Goal: Find specific page/section: Find specific page/section

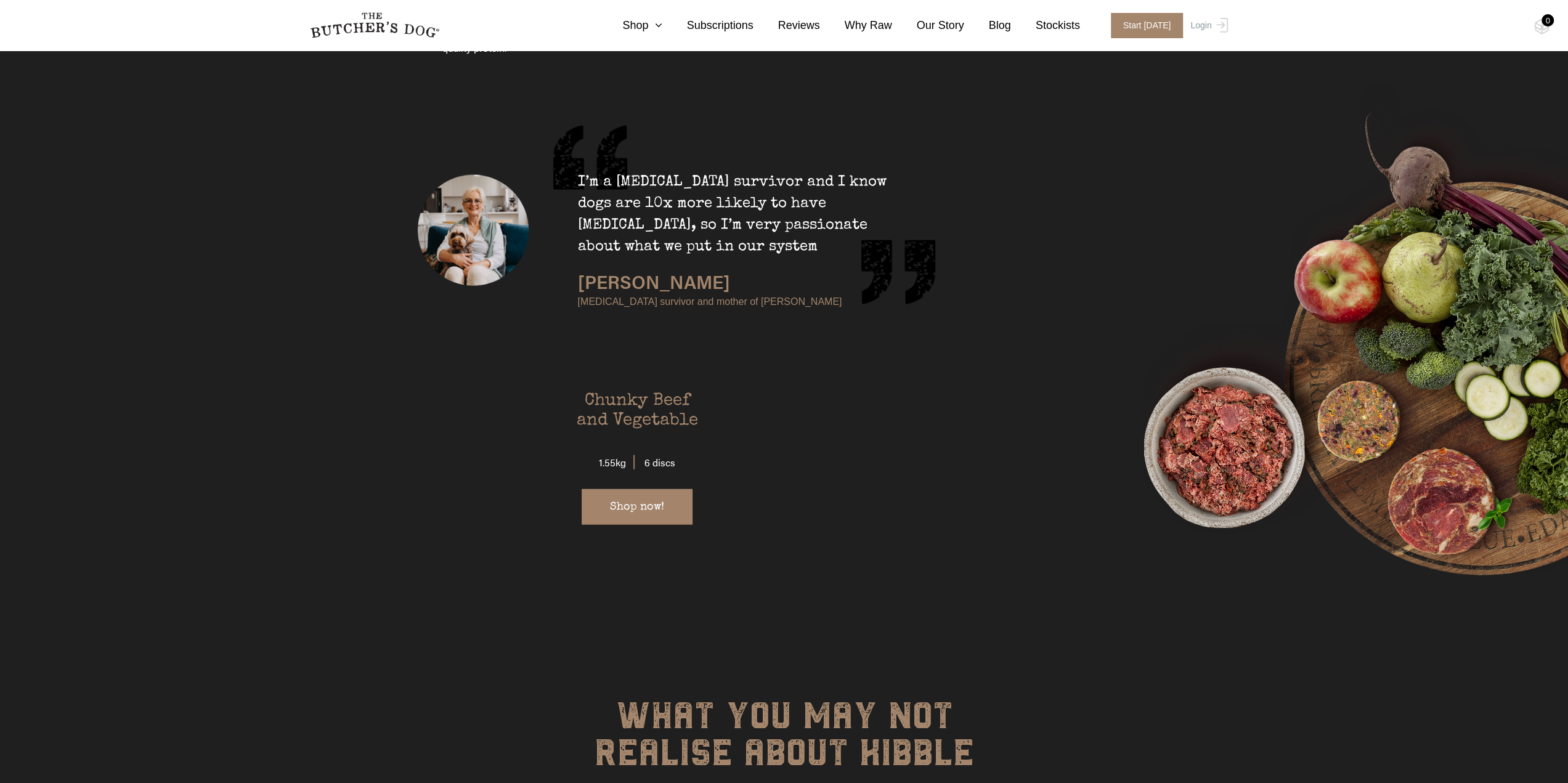
scroll to position [2649, 0]
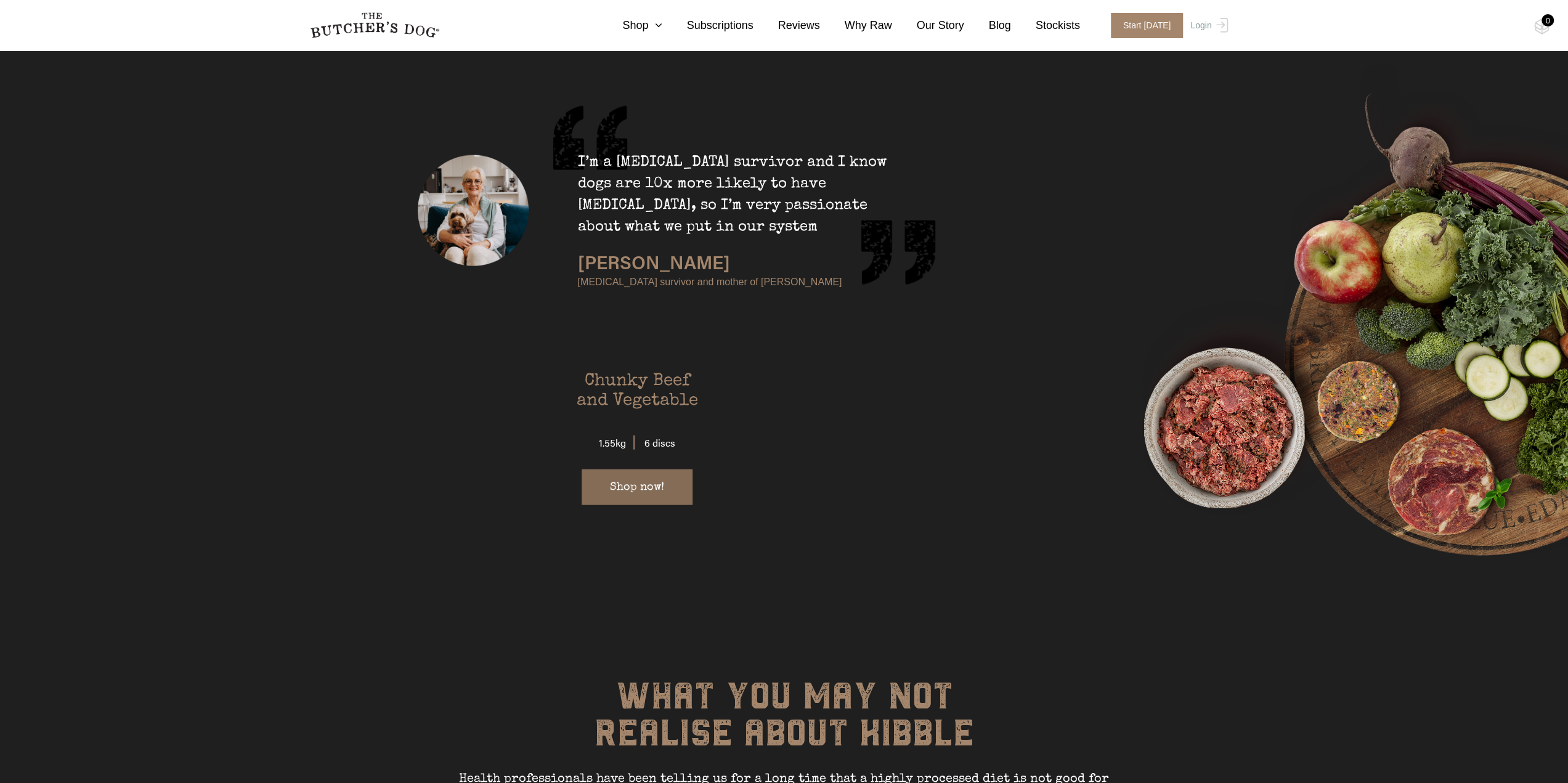
click at [623, 469] on link "Shop now!" at bounding box center [637, 487] width 111 height 36
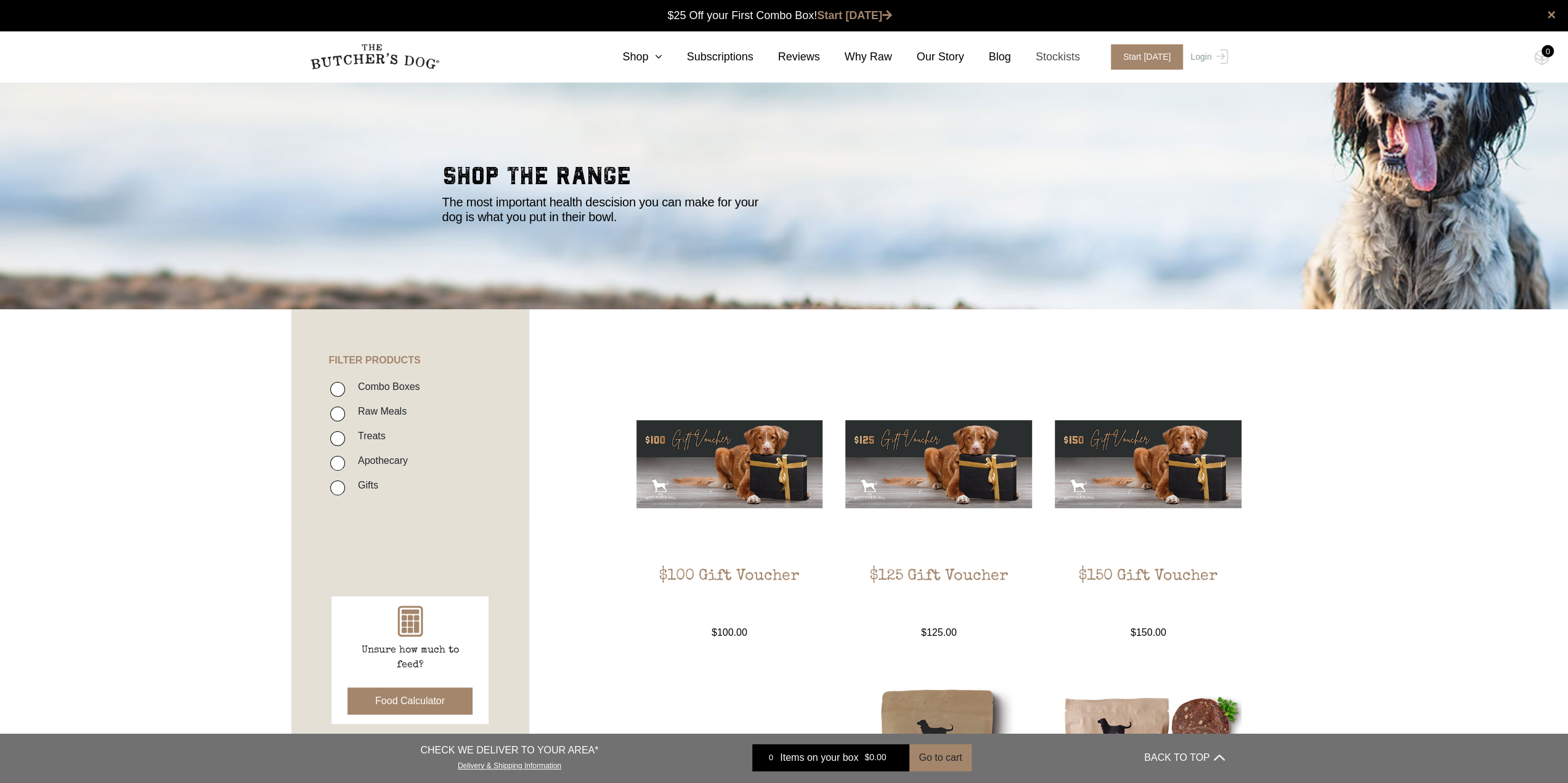
click at [1077, 53] on link "Stockists" at bounding box center [1045, 57] width 69 height 16
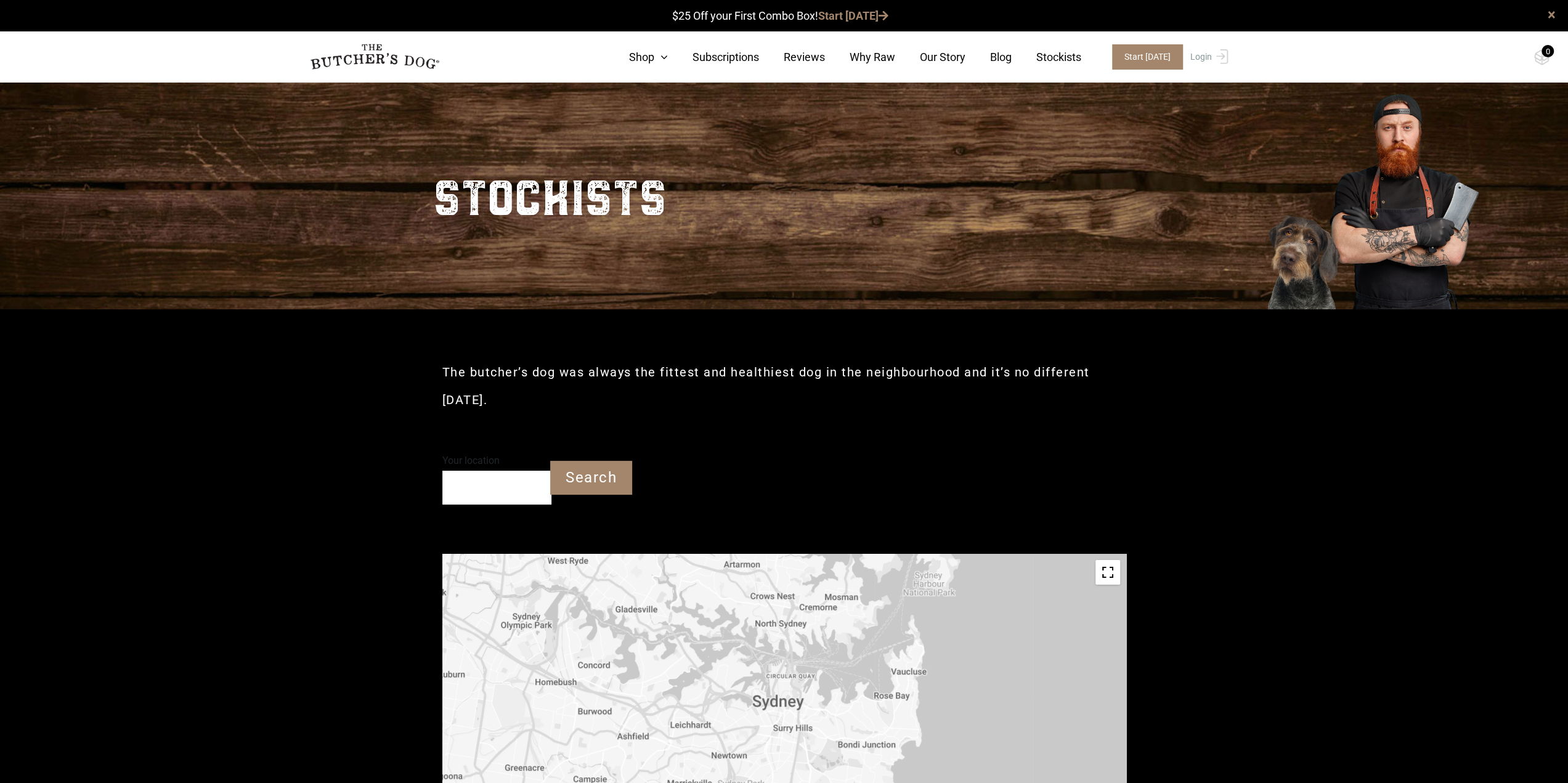
click at [492, 494] on input "Your location" at bounding box center [497, 488] width 109 height 34
click at [493, 487] on input "Your location" at bounding box center [497, 488] width 109 height 34
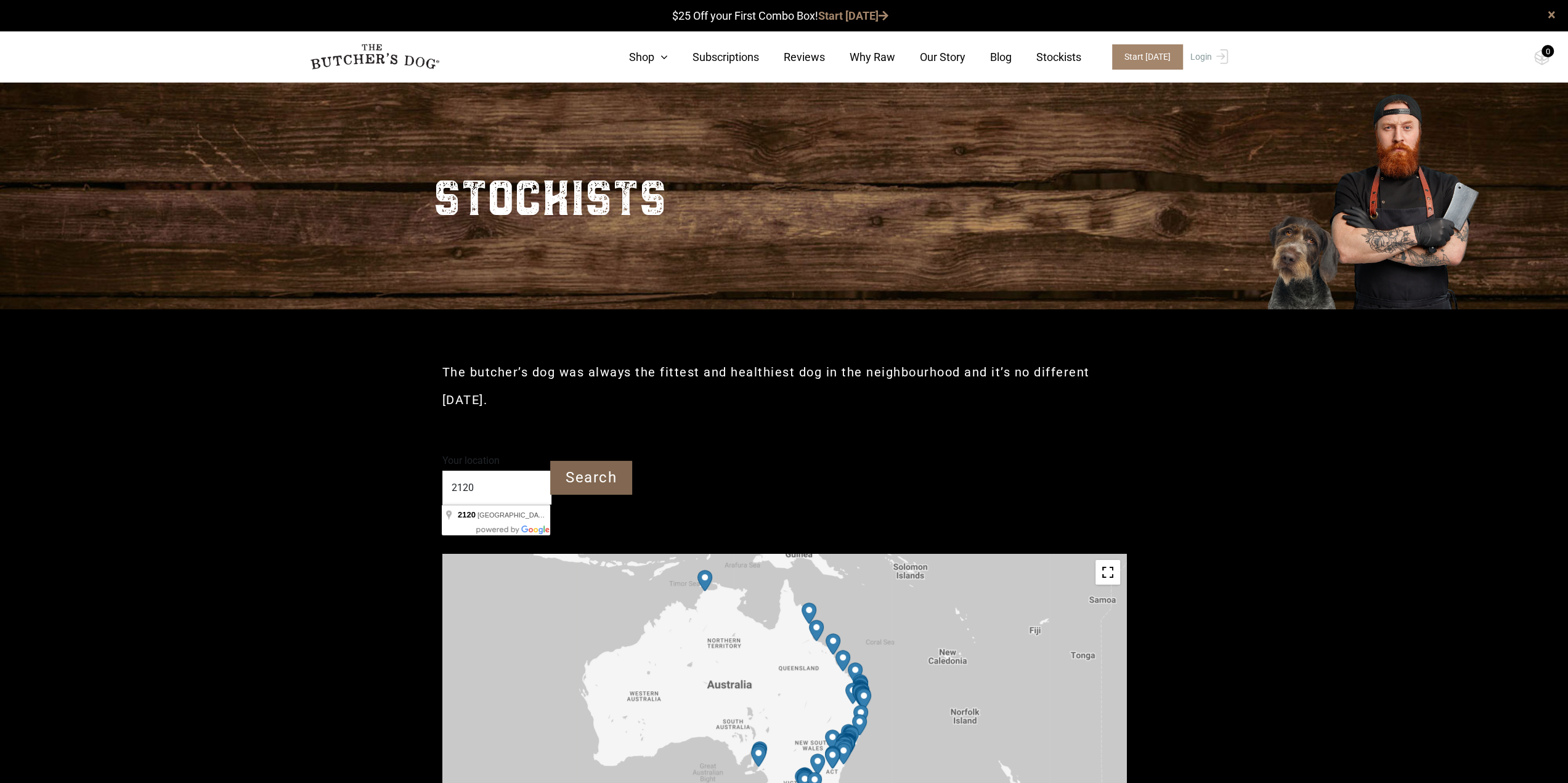
type input "2120"
click at [605, 480] on input "Search" at bounding box center [591, 478] width 82 height 34
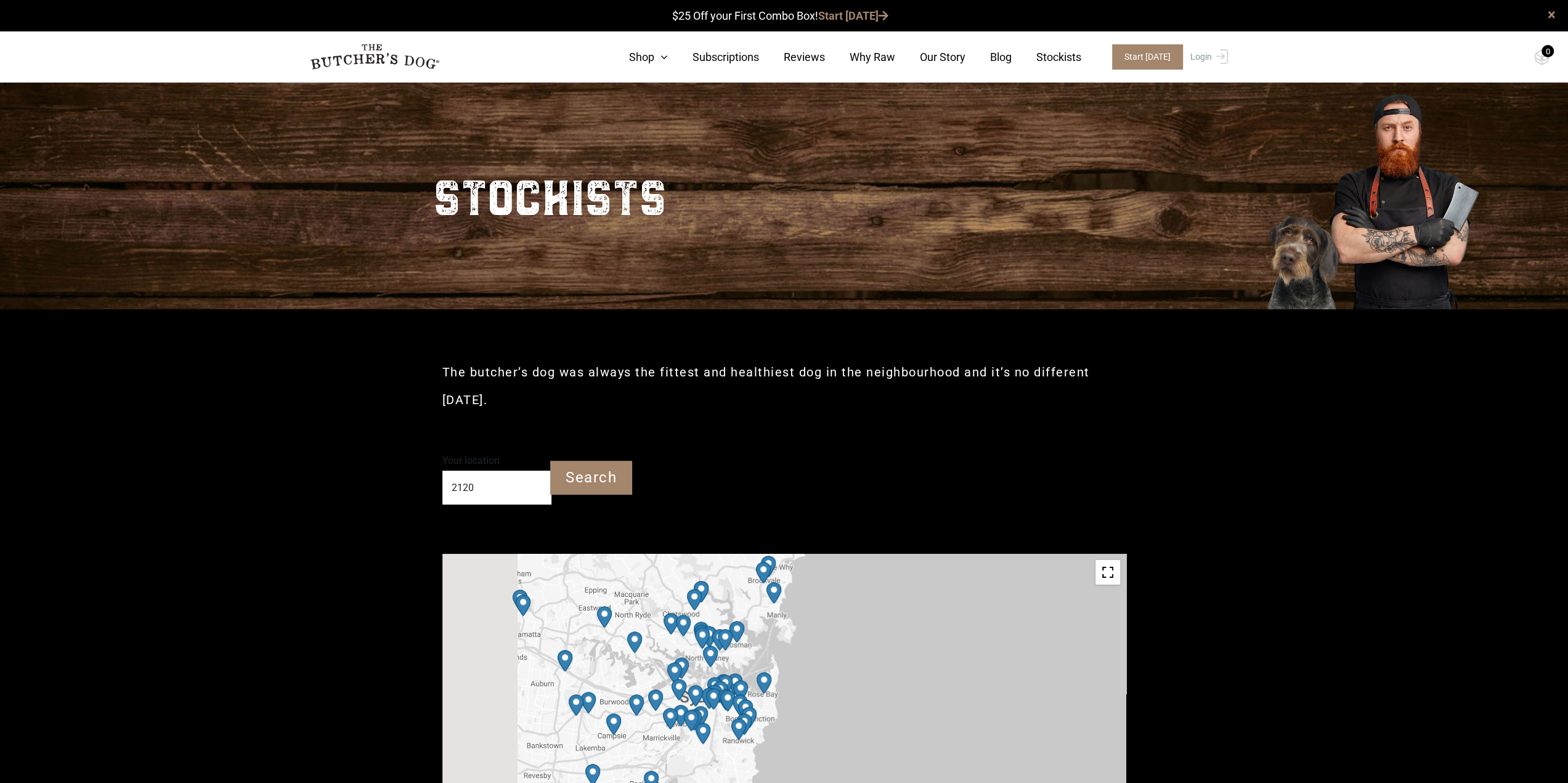
drag, startPoint x: 774, startPoint y: 648, endPoint x: 1023, endPoint y: 717, distance: 258.4
click at [1023, 717] on div at bounding box center [784, 693] width 684 height 277
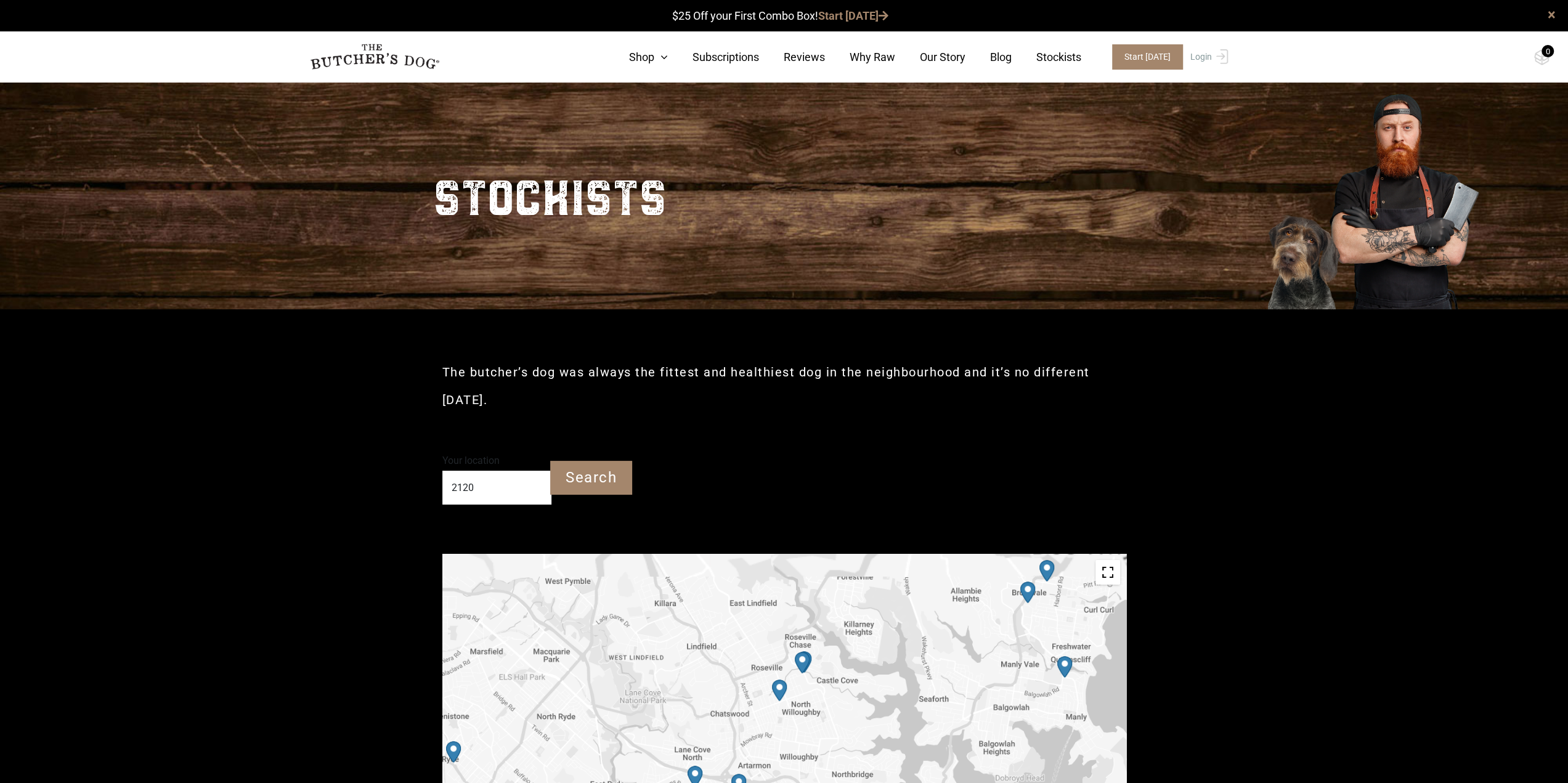
drag, startPoint x: 756, startPoint y: 622, endPoint x: 928, endPoint y: 747, distance: 212.6
click at [928, 747] on div at bounding box center [784, 693] width 684 height 277
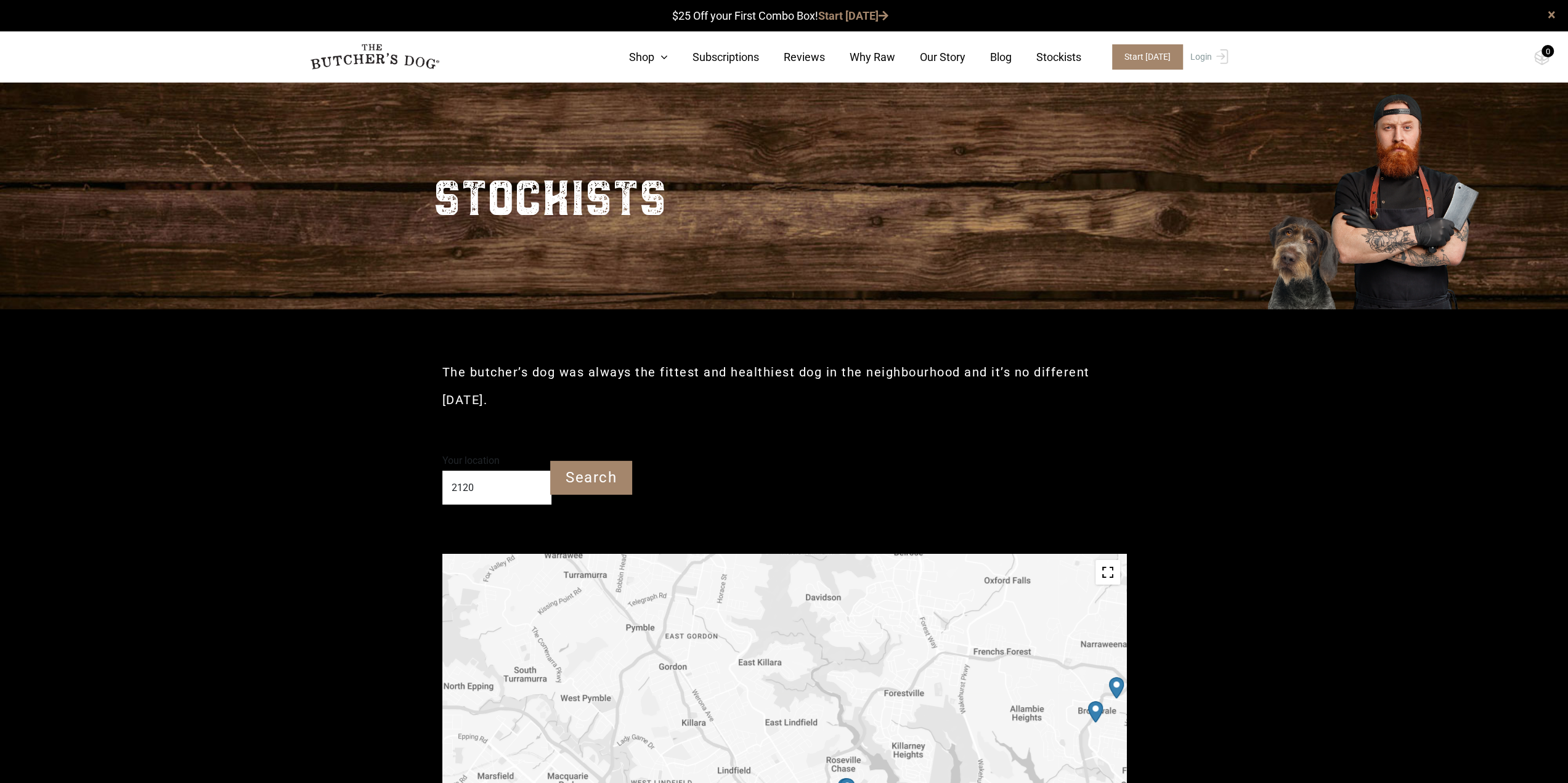
drag, startPoint x: 903, startPoint y: 640, endPoint x: 919, endPoint y: 756, distance: 117.1
click at [921, 755] on div at bounding box center [784, 693] width 684 height 277
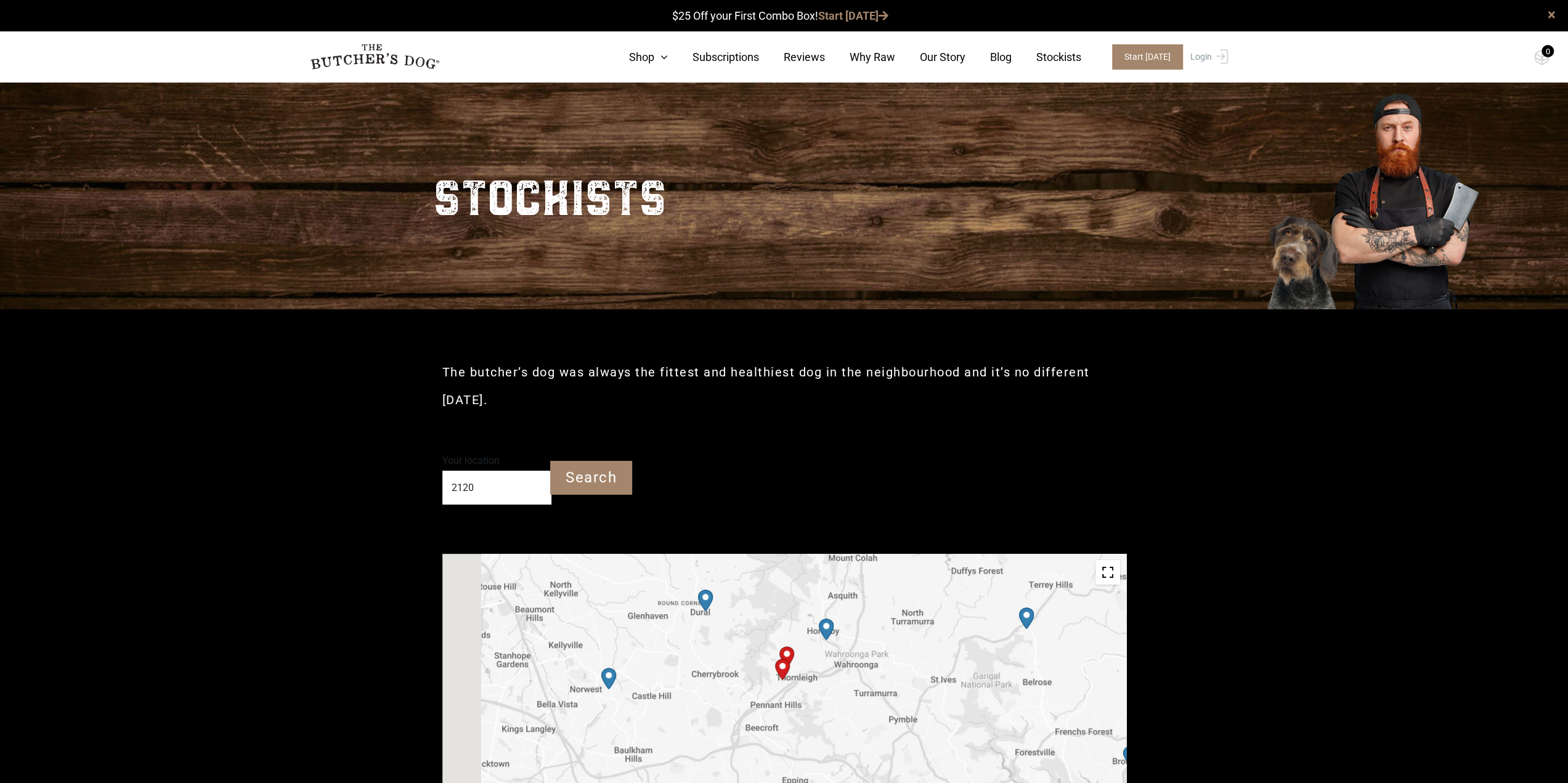
drag, startPoint x: 769, startPoint y: 660, endPoint x: 907, endPoint y: 719, distance: 150.1
click at [907, 719] on div at bounding box center [784, 693] width 684 height 277
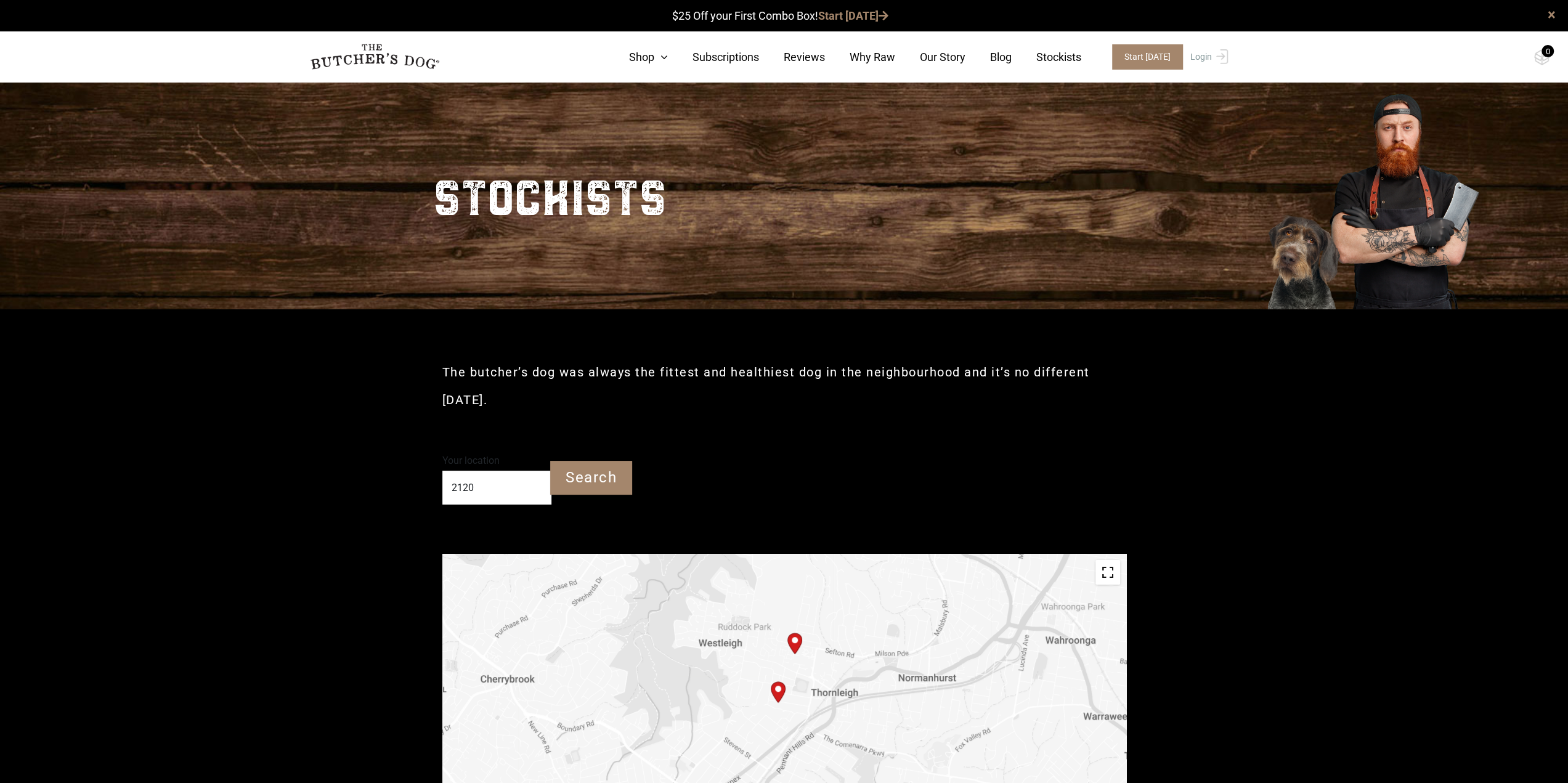
click at [797, 642] on img "Start location" at bounding box center [795, 644] width 15 height 22
click at [798, 653] on img "Start location" at bounding box center [795, 655] width 15 height 22
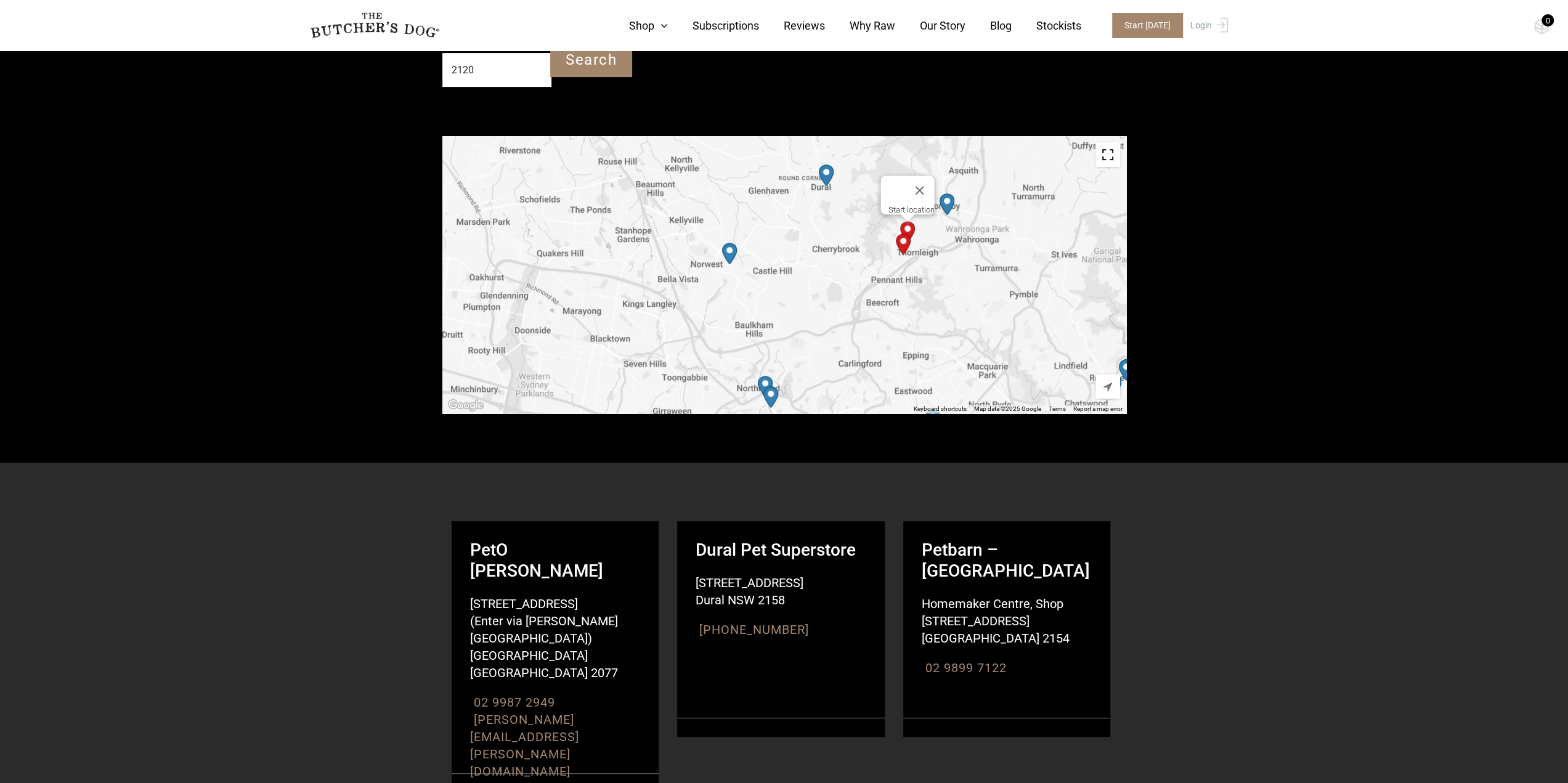
scroll to position [171, 0]
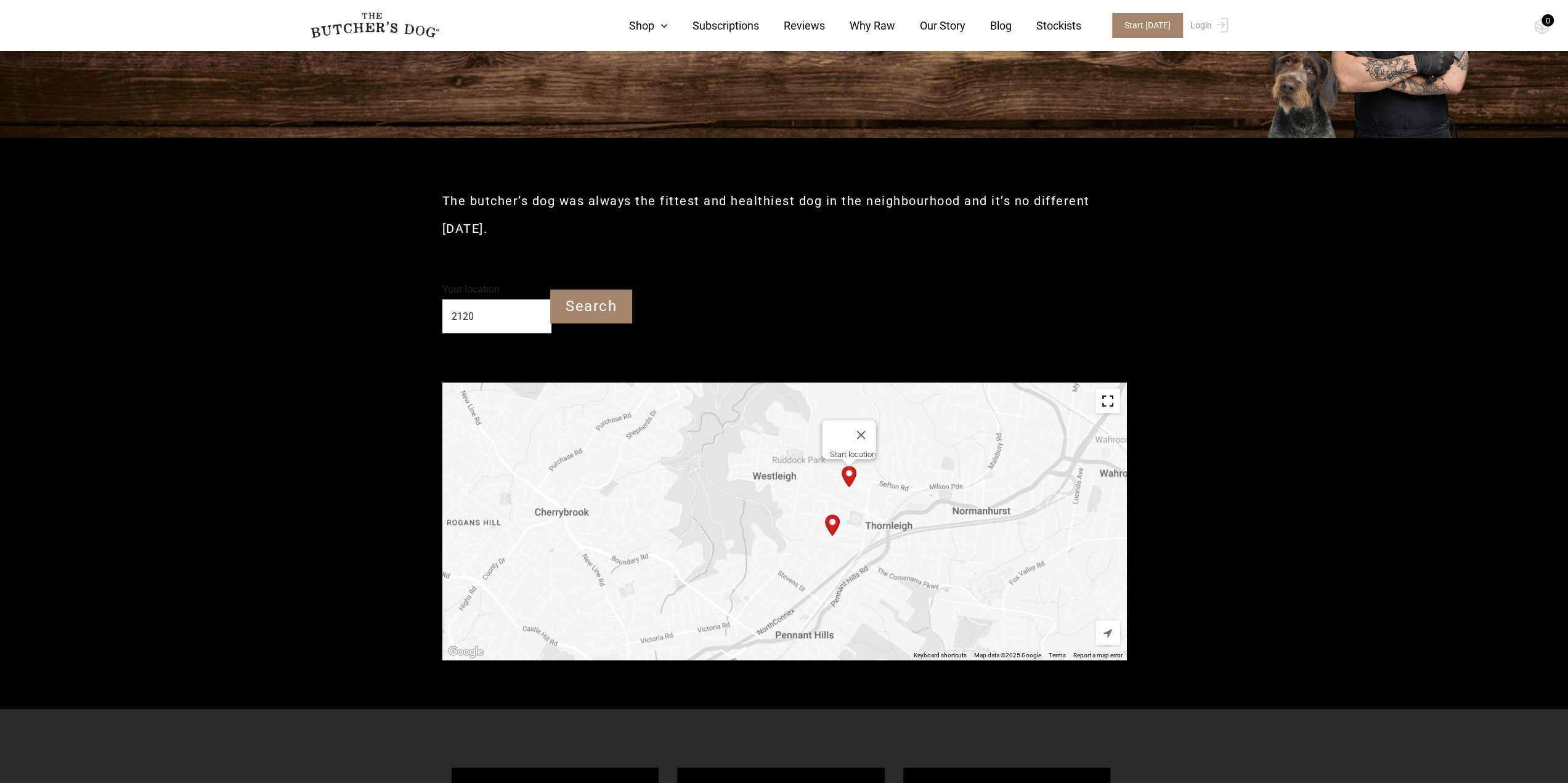
drag, startPoint x: 906, startPoint y: 448, endPoint x: 921, endPoint y: 564, distance: 117.0
click at [921, 564] on div "Start location" at bounding box center [784, 521] width 684 height 277
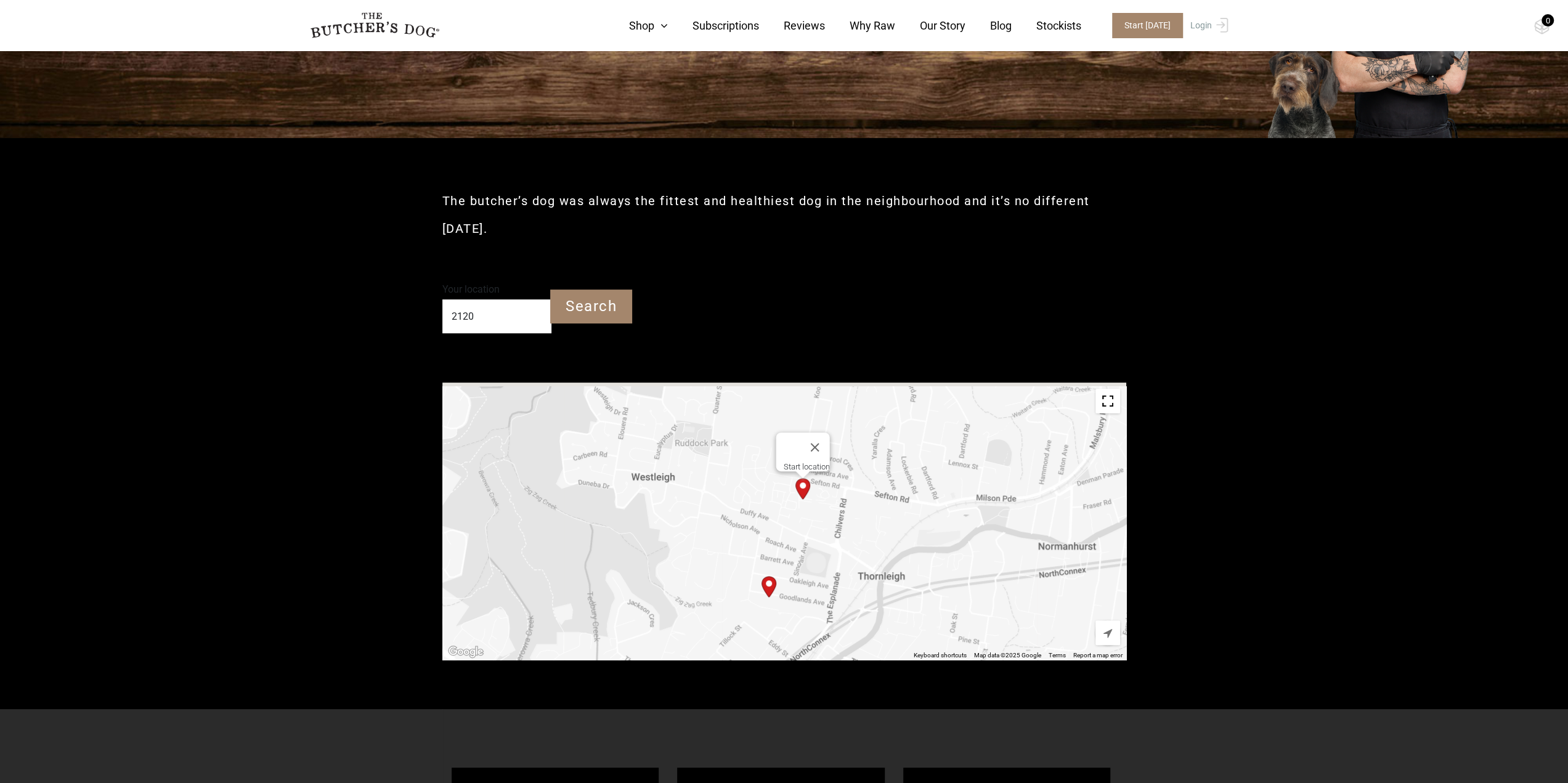
drag, startPoint x: 887, startPoint y: 475, endPoint x: 906, endPoint y: 551, distance: 78.3
click at [906, 551] on div "Start location" at bounding box center [784, 521] width 684 height 277
click at [771, 587] on img "Start location" at bounding box center [770, 590] width 15 height 22
click at [768, 563] on div "Start location" at bounding box center [774, 568] width 46 height 10
click at [772, 586] on img "Start location" at bounding box center [770, 590] width 15 height 22
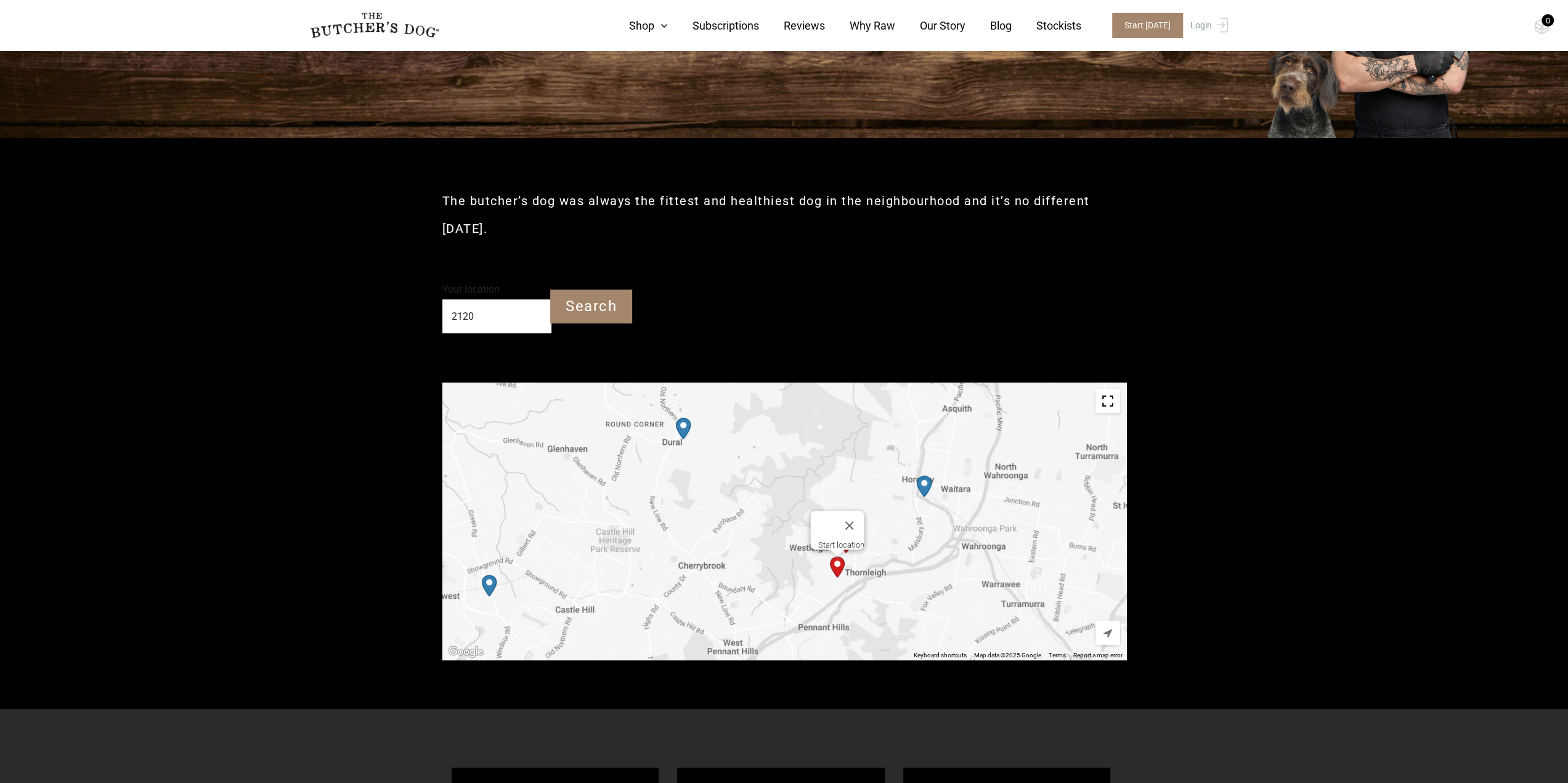
click at [923, 485] on img "PetO Hornsby" at bounding box center [925, 486] width 15 height 22
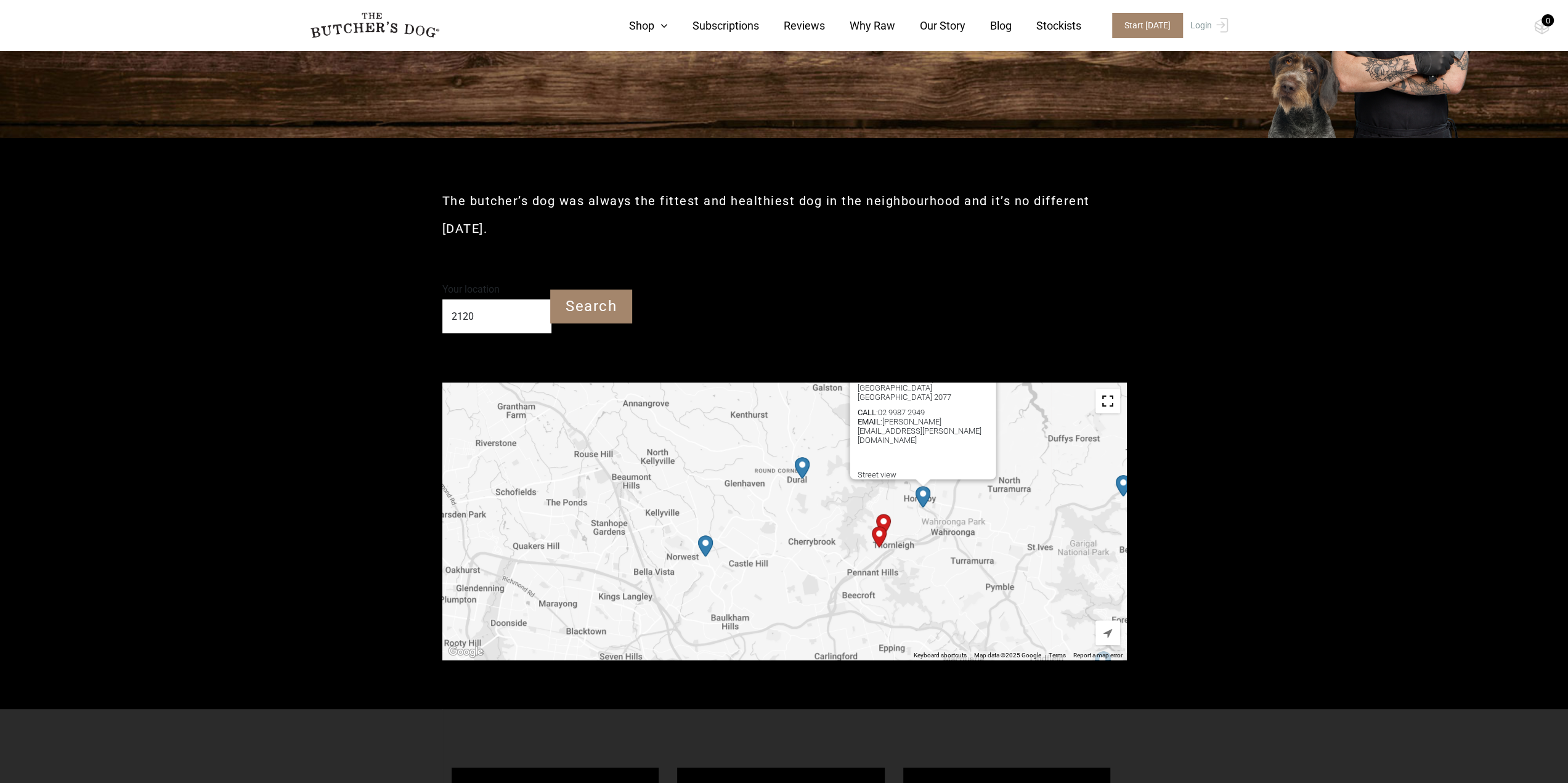
drag, startPoint x: 947, startPoint y: 594, endPoint x: 938, endPoint y: 510, distance: 84.5
click at [938, 510] on div "PetO Hornsby 150 Pacific Highway (Enter via James St) Hornsby NSW 2077 CALL : 0…" at bounding box center [784, 521] width 684 height 277
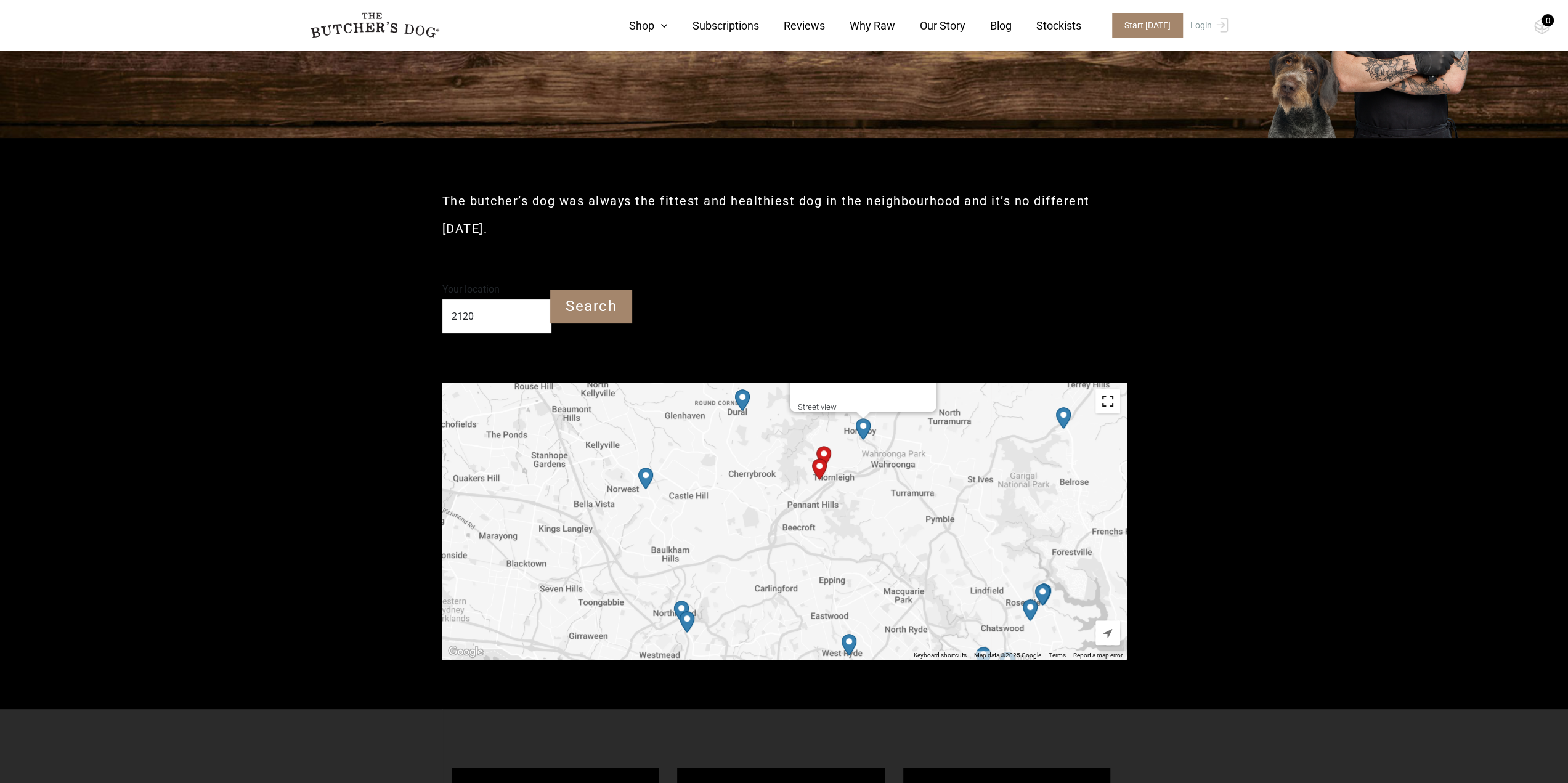
drag, startPoint x: 953, startPoint y: 555, endPoint x: 893, endPoint y: 495, distance: 84.9
click at [893, 495] on div "PetO Hornsby 150 Pacific Highway (Enter via James St) Hornsby NSW 2077 CALL : 0…" at bounding box center [784, 521] width 684 height 277
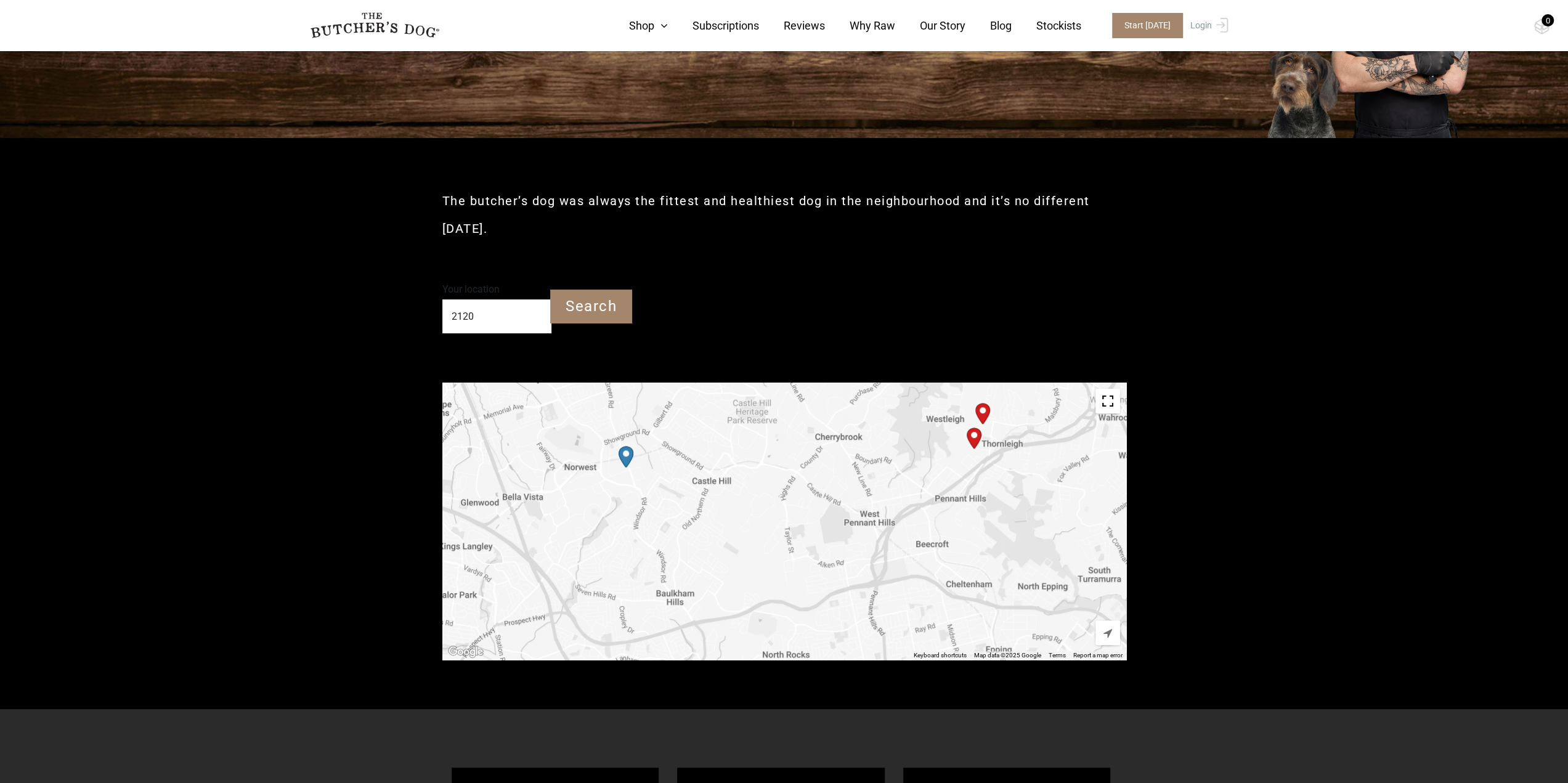
click at [627, 454] on img "Petbarn – Castle Hill" at bounding box center [626, 457] width 15 height 22
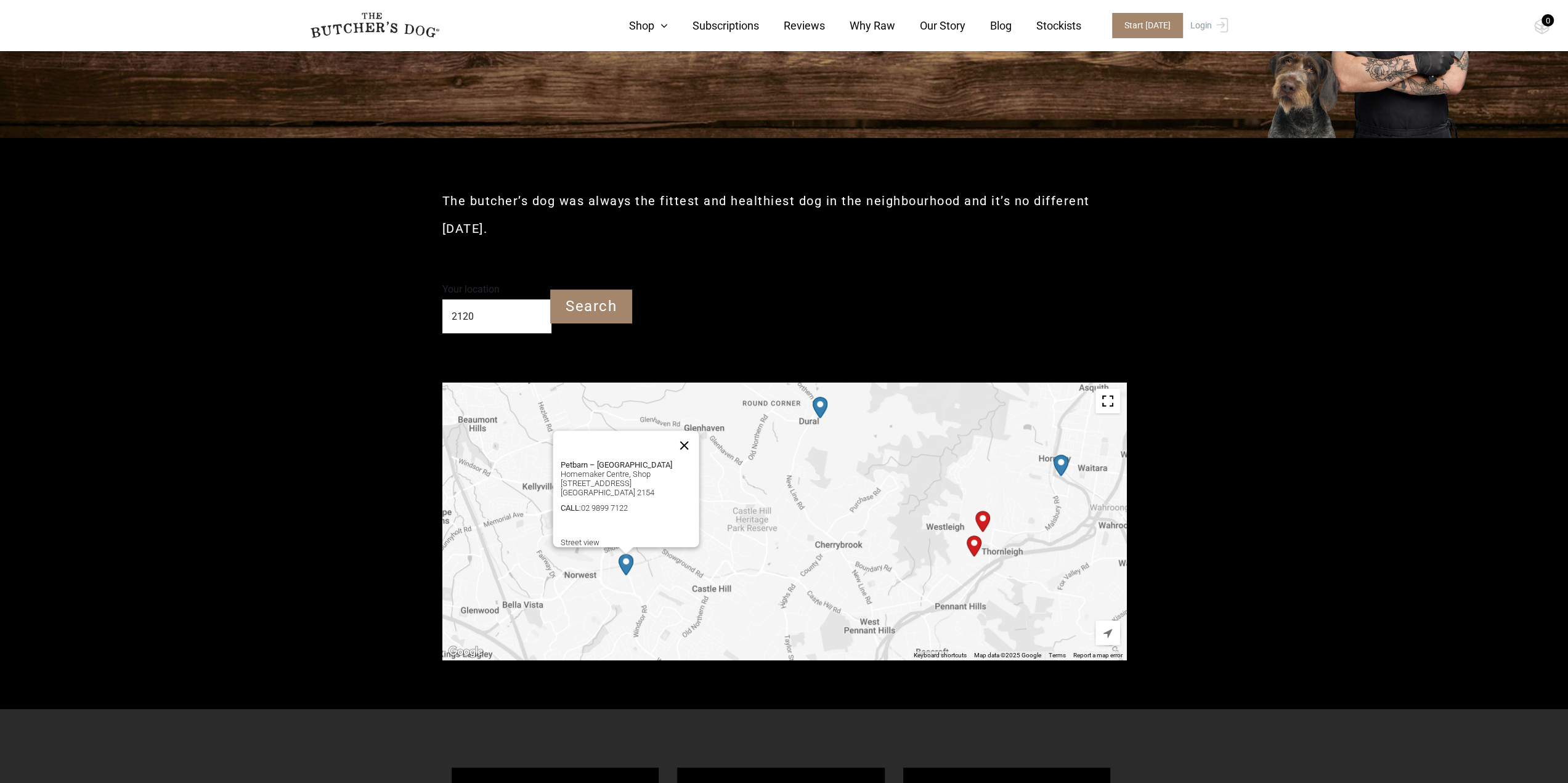
click at [693, 433] on button "Close" at bounding box center [684, 445] width 29 height 29
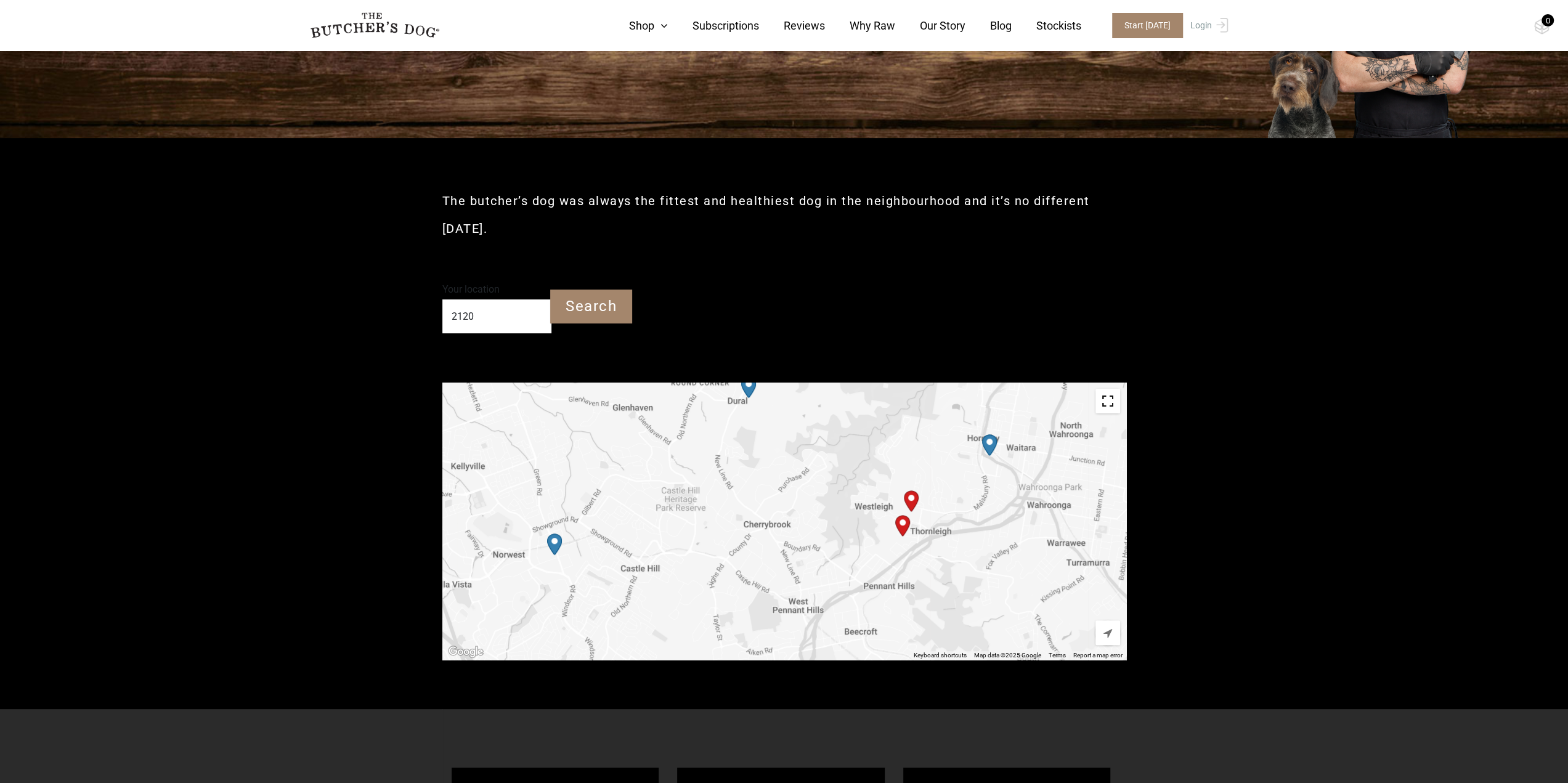
drag, startPoint x: 889, startPoint y: 526, endPoint x: 815, endPoint y: 504, distance: 77.2
click at [815, 504] on div at bounding box center [784, 521] width 684 height 277
click at [986, 443] on img "PetO Hornsby" at bounding box center [990, 445] width 15 height 22
